Goal: Task Accomplishment & Management: Complete application form

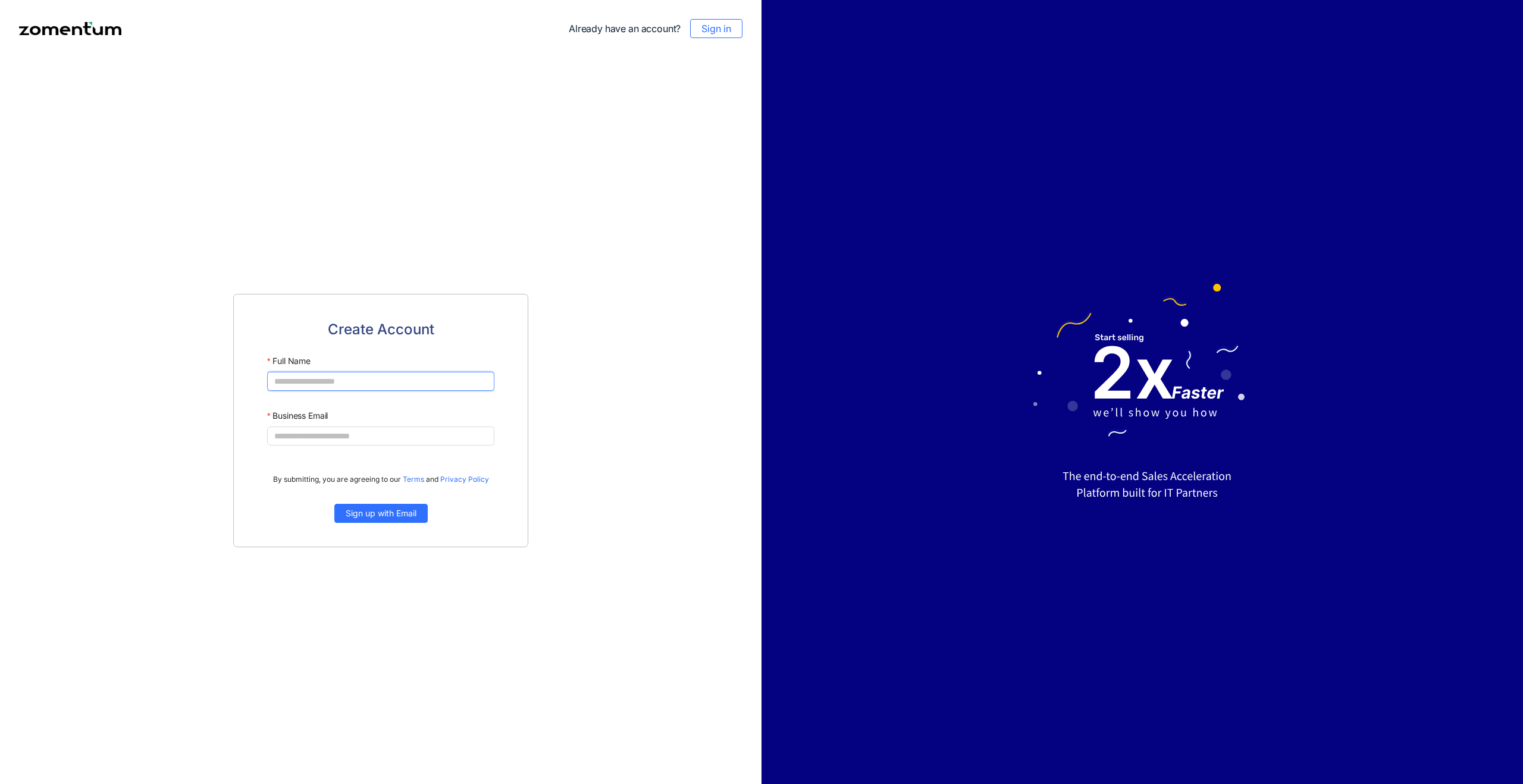
click at [473, 387] on input "Full Name" at bounding box center [381, 381] width 228 height 19
type input "**********"
click at [411, 514] on span "Sign up with Email" at bounding box center [381, 513] width 71 height 13
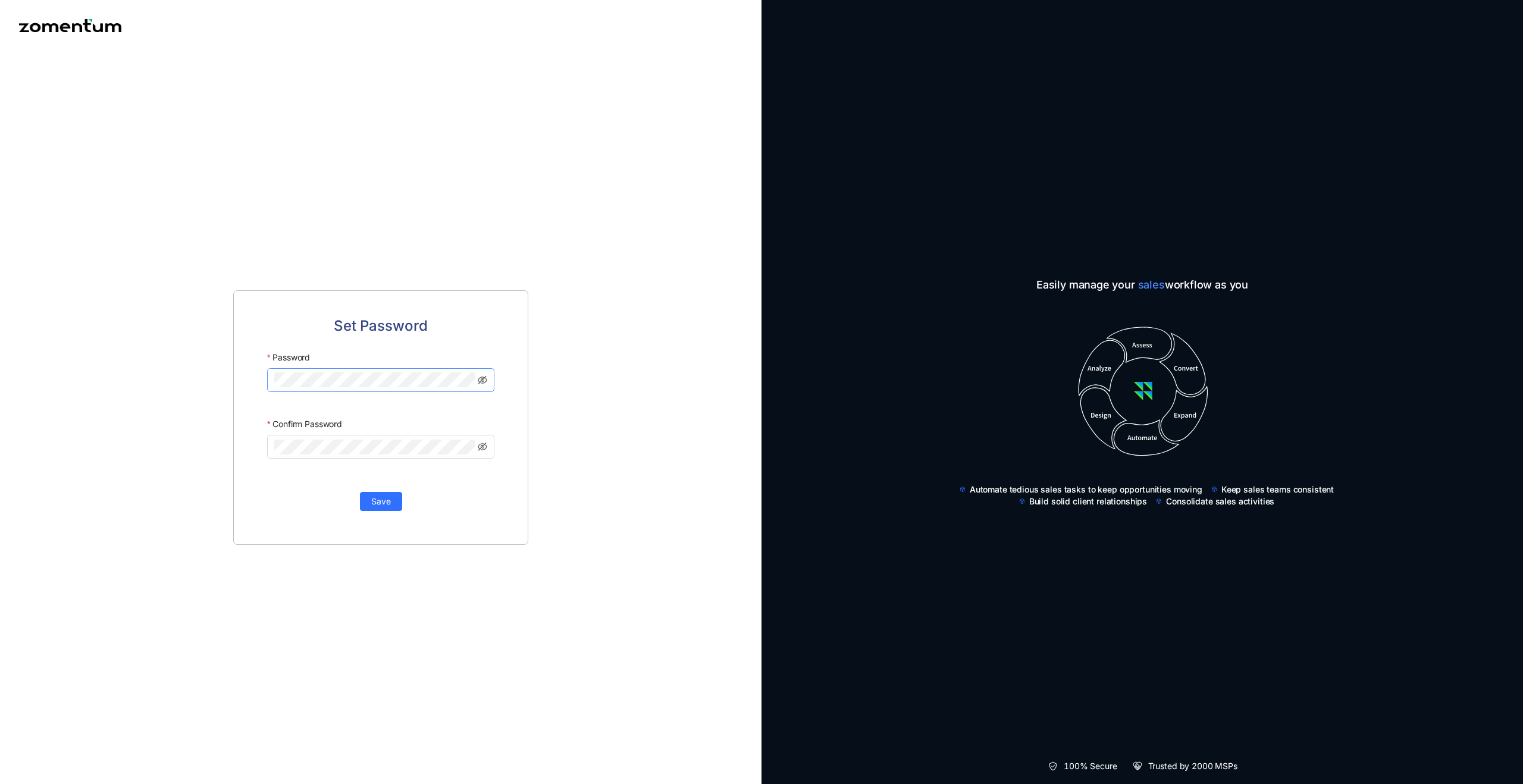
click at [408, 370] on span at bounding box center [381, 379] width 228 height 24
click at [469, 373] on icon "eye-invisible" at bounding box center [468, 372] width 10 height 10
click at [303, 437] on span at bounding box center [381, 446] width 228 height 24
click at [310, 482] on div "Save" at bounding box center [381, 495] width 228 height 31
click at [385, 506] on span "Save" at bounding box center [381, 500] width 20 height 13
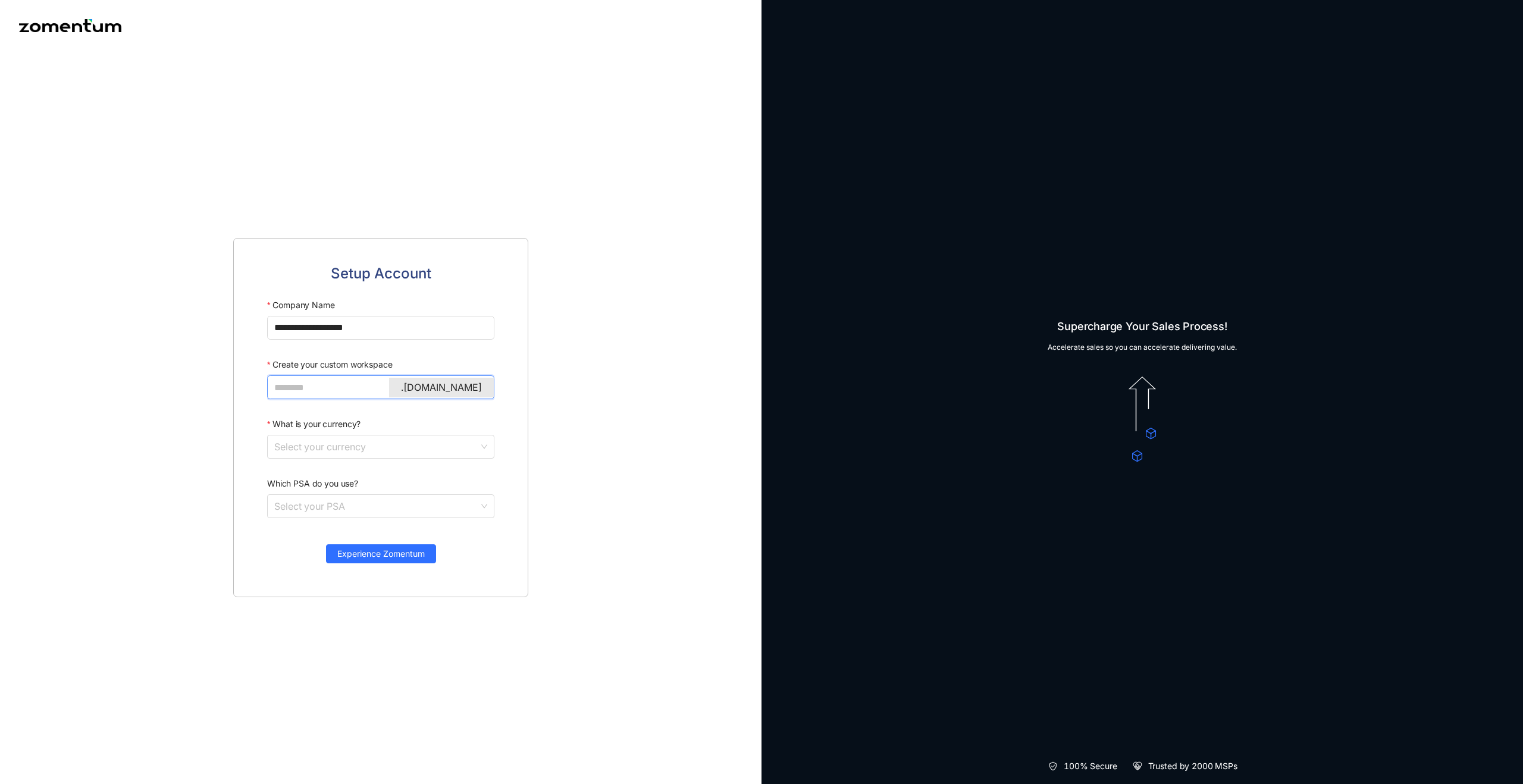
click at [321, 390] on input "Create your custom workspace" at bounding box center [380, 387] width 211 height 15
type input "**********"
click at [368, 450] on input "What is your currency?" at bounding box center [377, 447] width 205 height 23
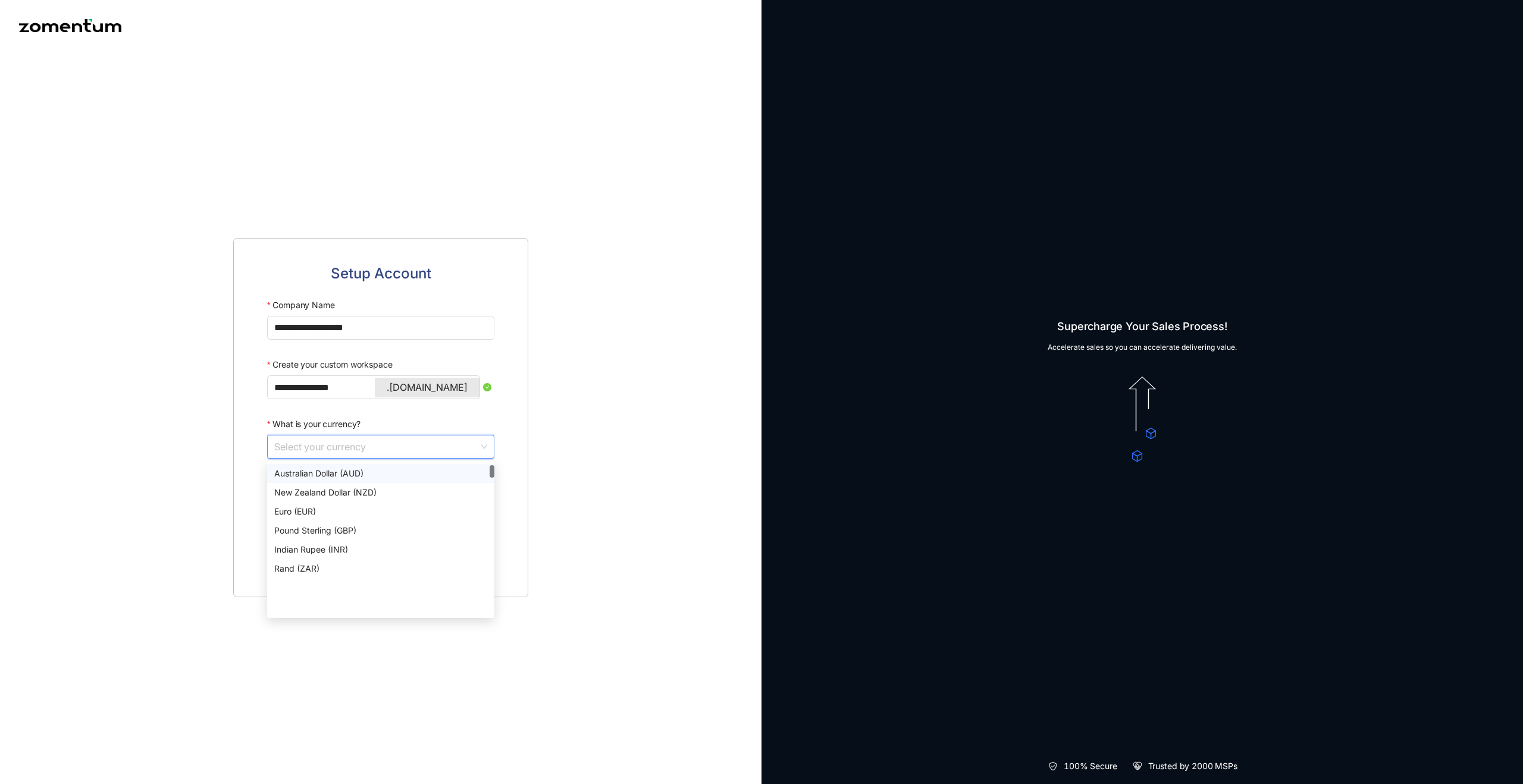
scroll to position [80, 0]
click at [379, 522] on div "Pound Sterling (GBP)" at bounding box center [381, 525] width 213 height 13
click at [382, 497] on input "Which PSA do you use?" at bounding box center [377, 506] width 205 height 23
click at [327, 640] on div "Other" at bounding box center [381, 646] width 213 height 13
click at [417, 542] on div "Experience Zomentum" at bounding box center [381, 547] width 228 height 31
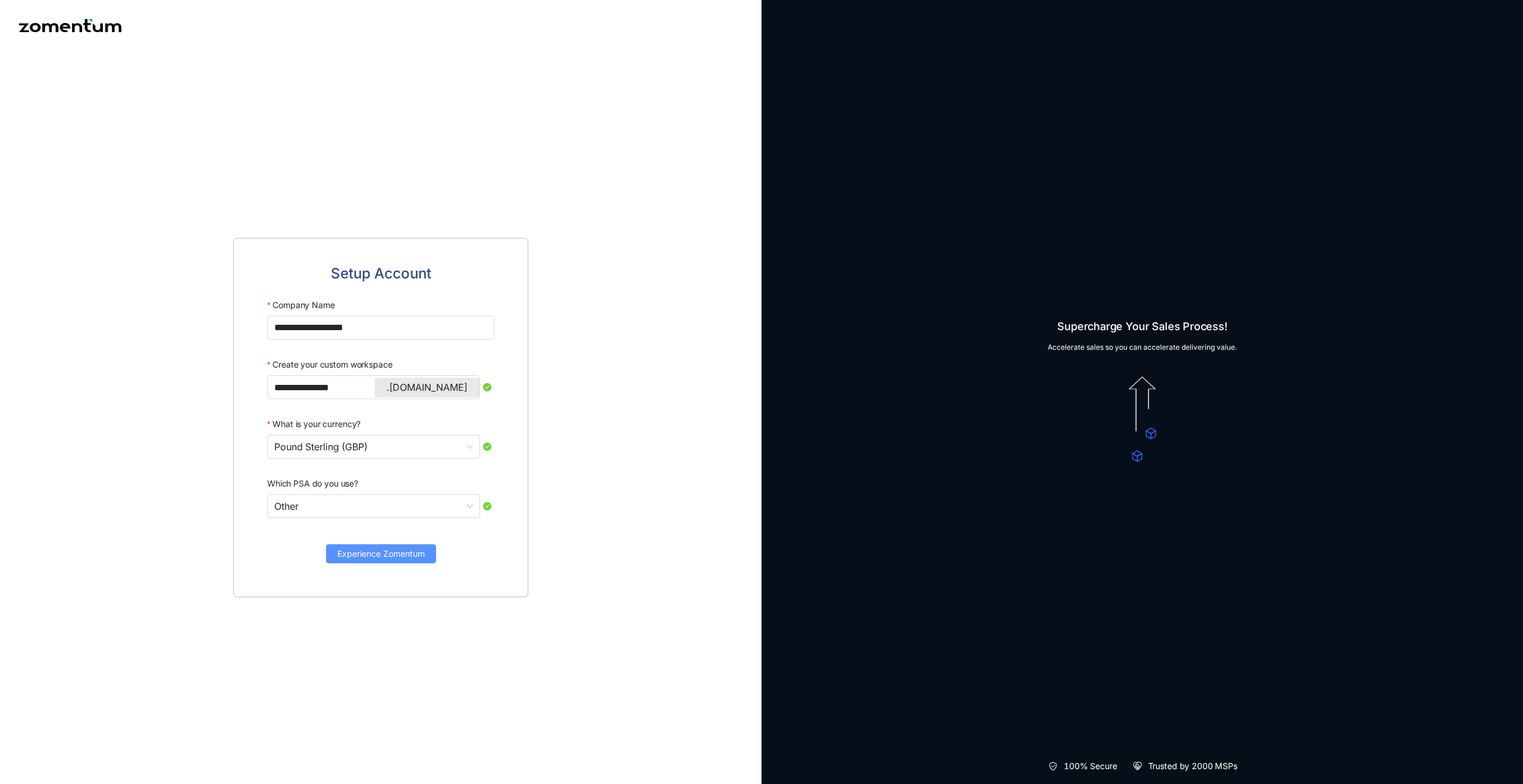
click at [399, 547] on span "Experience Zomentum" at bounding box center [381, 554] width 87 height 13
